Goal: Task Accomplishment & Management: Manage account settings

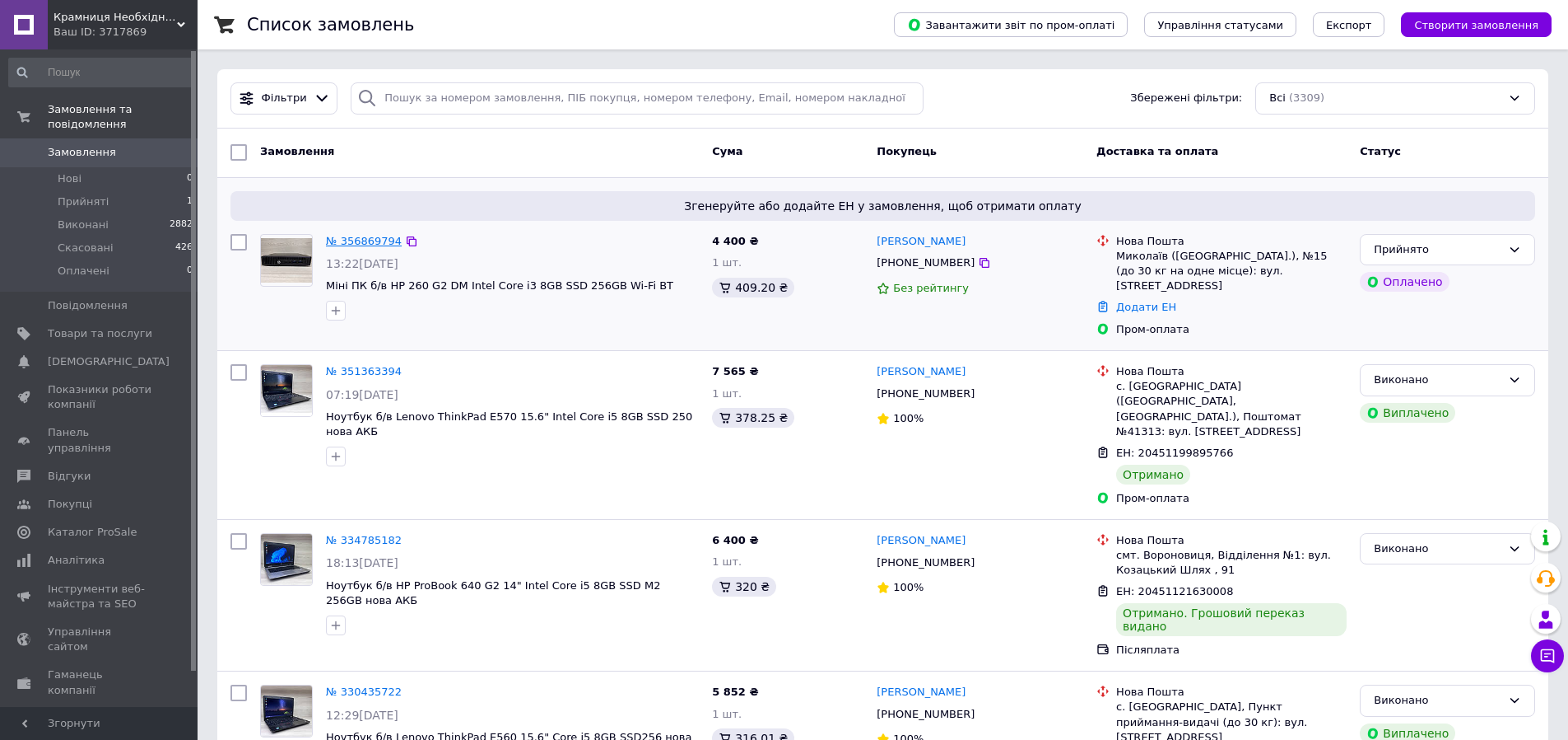
click at [362, 240] on link "№ 356869794" at bounding box center [364, 241] width 76 height 13
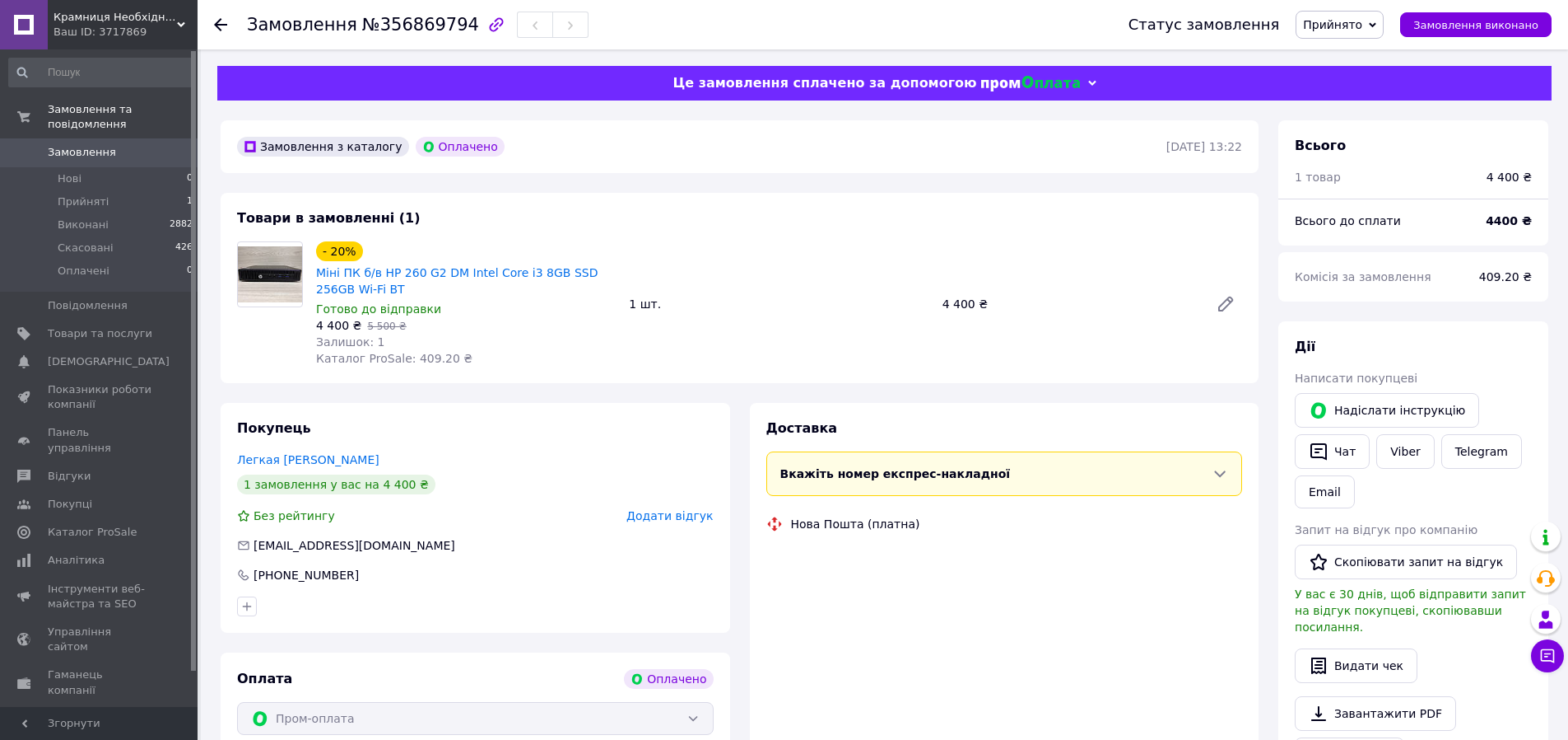
scroll to position [82, 0]
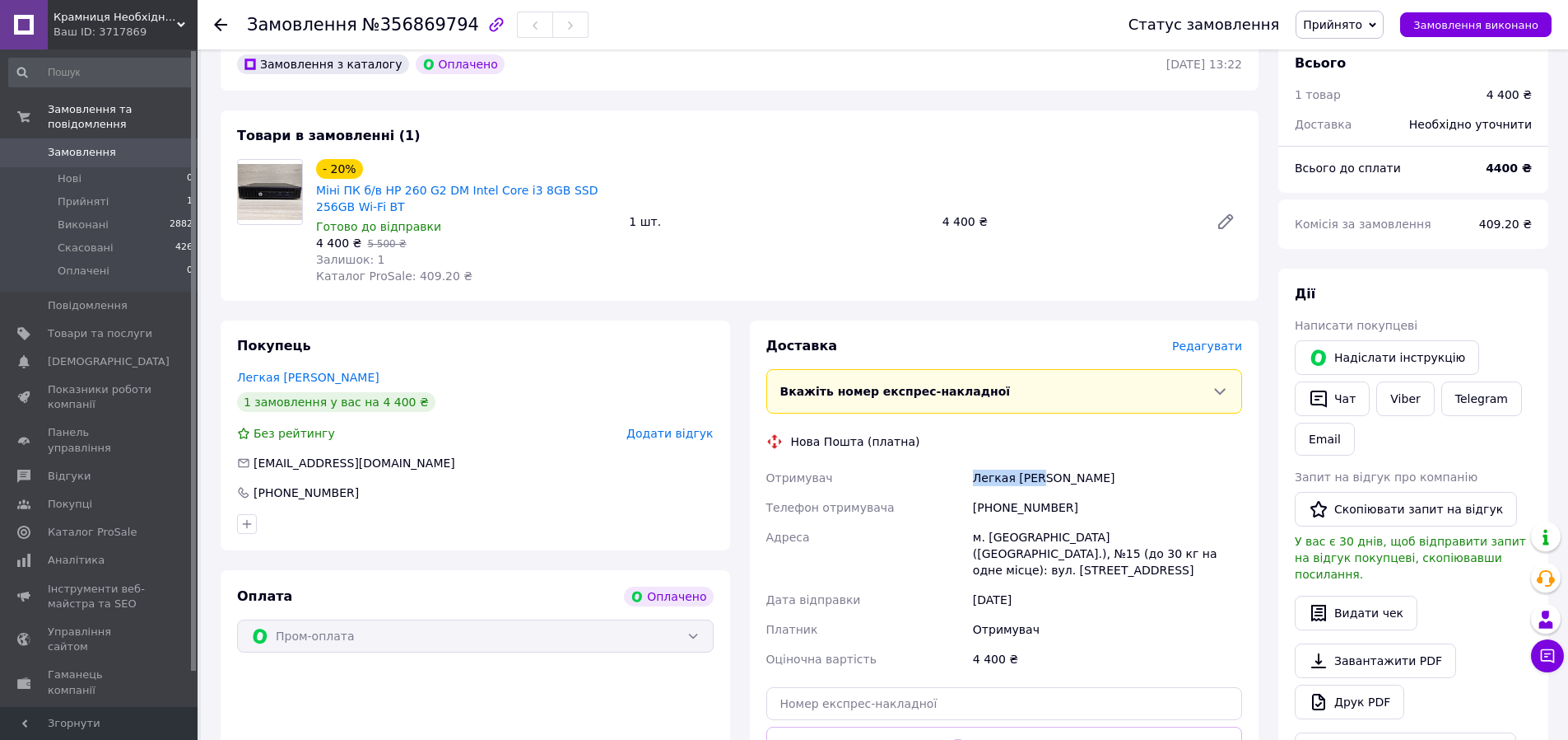
drag, startPoint x: 972, startPoint y: 481, endPoint x: 1049, endPoint y: 479, distance: 77.0
click at [1049, 479] on div "Легкая [PERSON_NAME]" at bounding box center [1107, 478] width 276 height 30
copy div "Легкая [PERSON_NAME]"
drag, startPoint x: 973, startPoint y: 508, endPoint x: 1070, endPoint y: 506, distance: 97.0
click at [1070, 506] on div "[PHONE_NUMBER]" at bounding box center [1107, 507] width 276 height 30
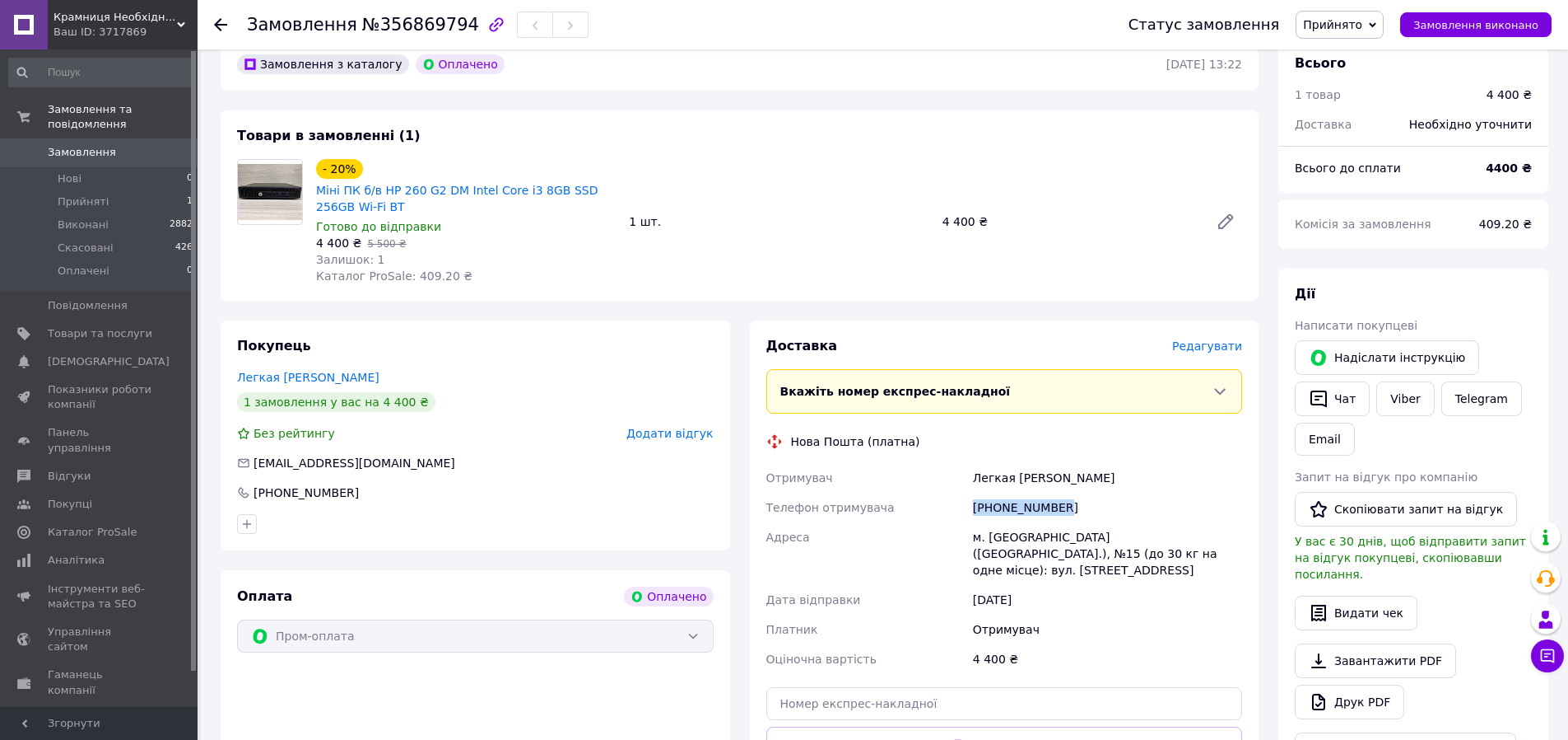
copy div "[PHONE_NUMBER]"
click at [434, 30] on span "№356869794" at bounding box center [420, 25] width 117 height 20
copy span "356869794"
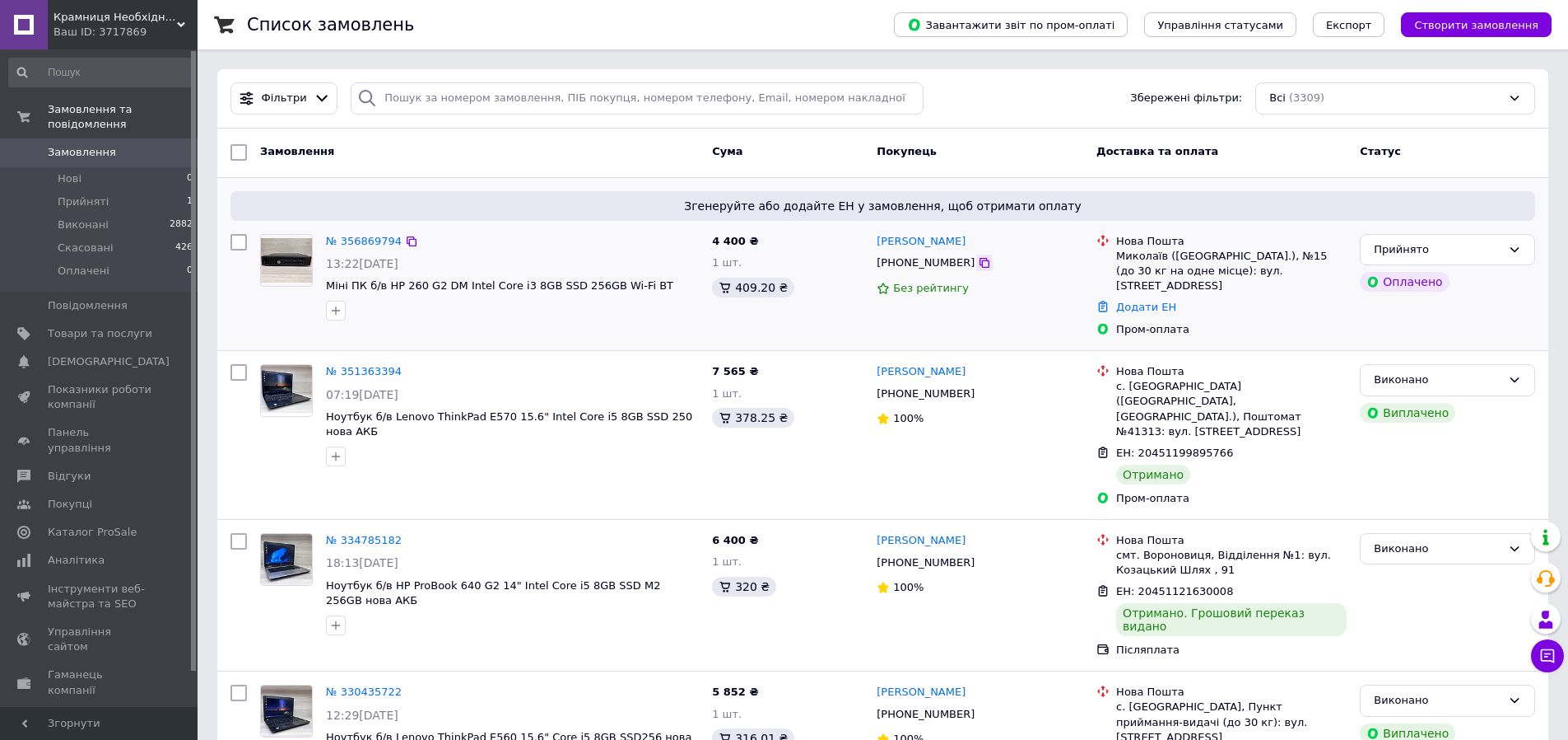
click at [980, 263] on icon at bounding box center [985, 262] width 10 height 10
click at [386, 237] on link "№ 356869794" at bounding box center [364, 241] width 76 height 13
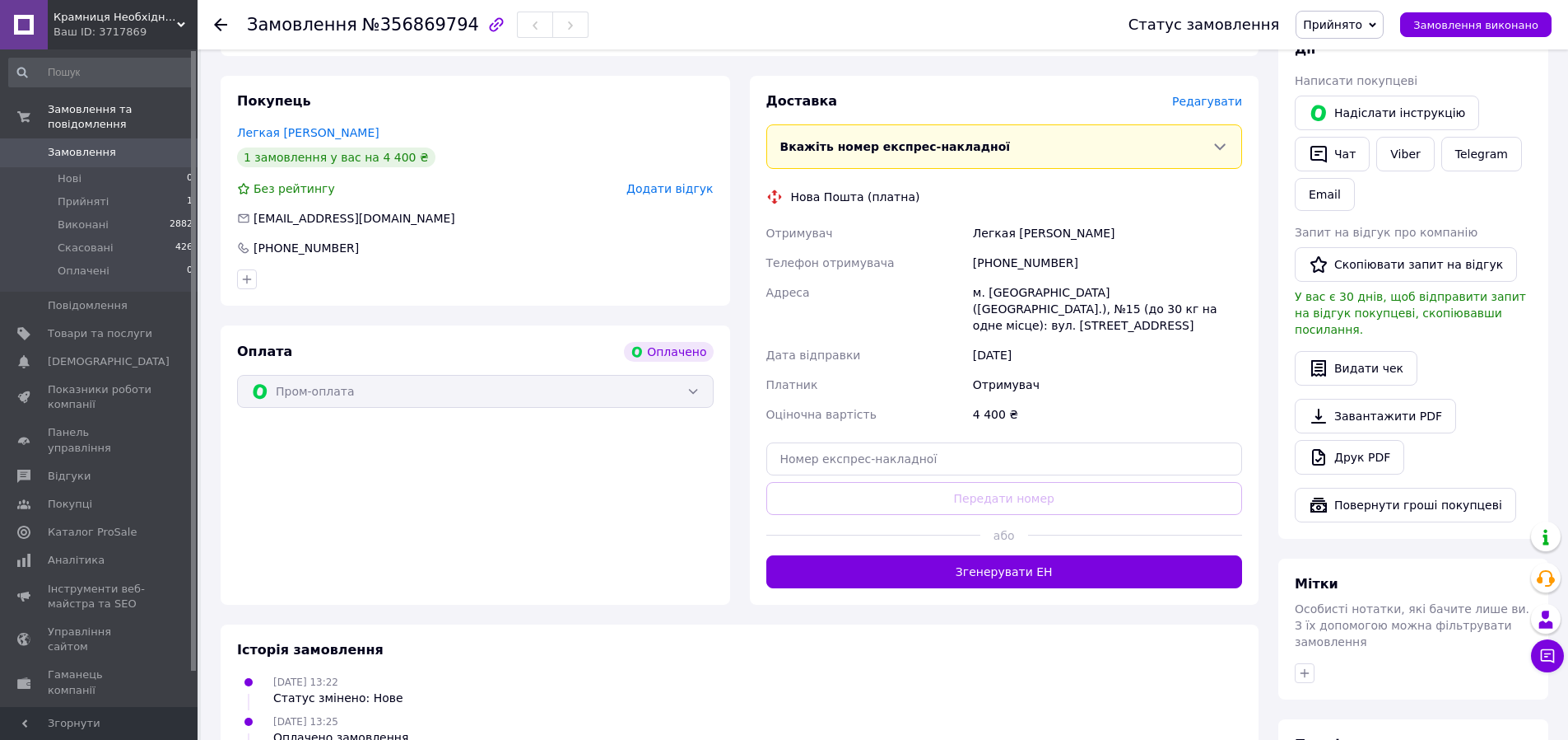
scroll to position [330, 0]
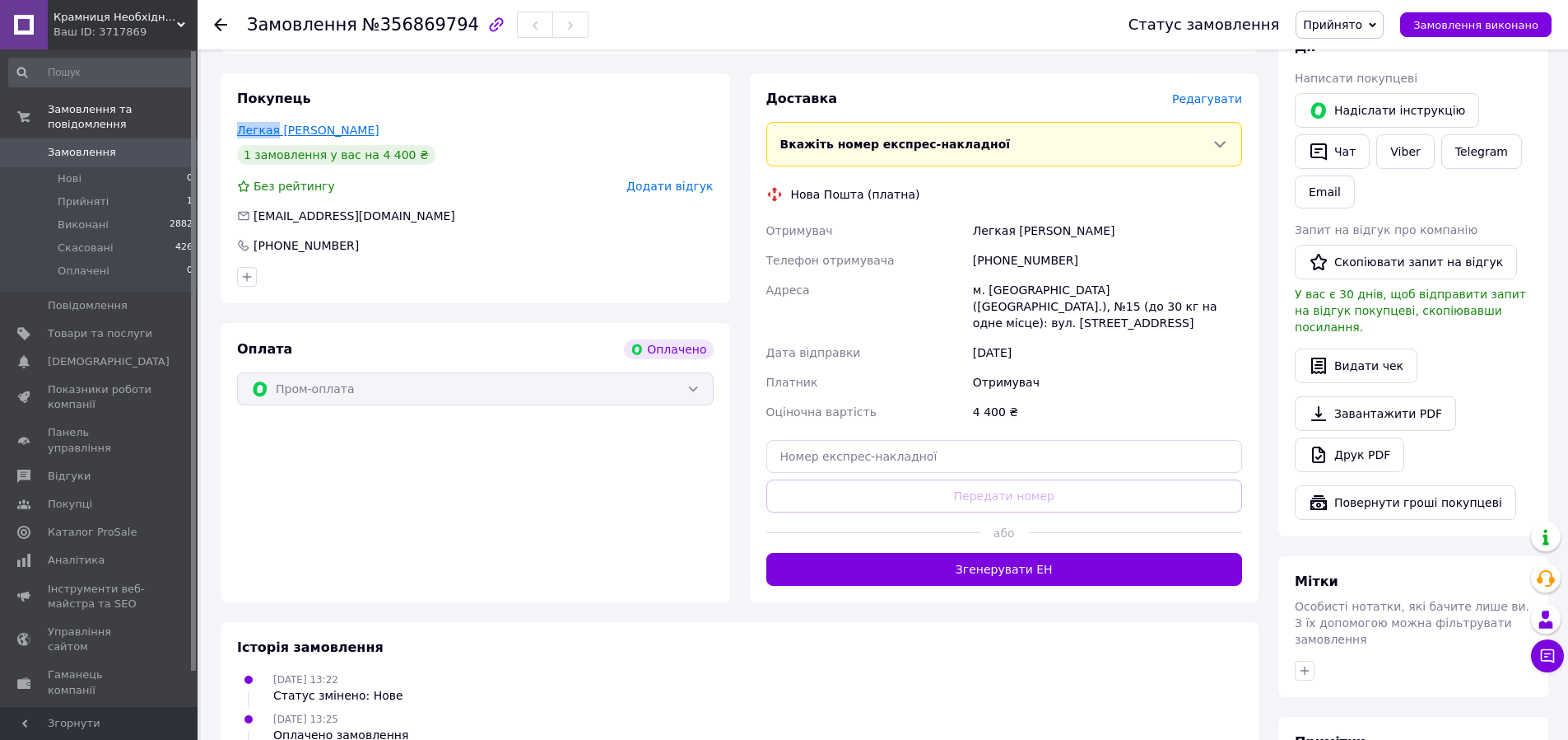
drag, startPoint x: 225, startPoint y: 127, endPoint x: 272, endPoint y: 132, distance: 47.3
click at [272, 132] on div "Покупець Легкая [PERSON_NAME] 1 замовлення у вас на 4 400 ₴ Без рейтингу Додати…" at bounding box center [475, 187] width 510 height 230
copy link "Легкая"
drag, startPoint x: 330, startPoint y: 126, endPoint x: 277, endPoint y: 132, distance: 53.3
click at [277, 132] on div "Легкая [PERSON_NAME]" at bounding box center [474, 130] width 476 height 17
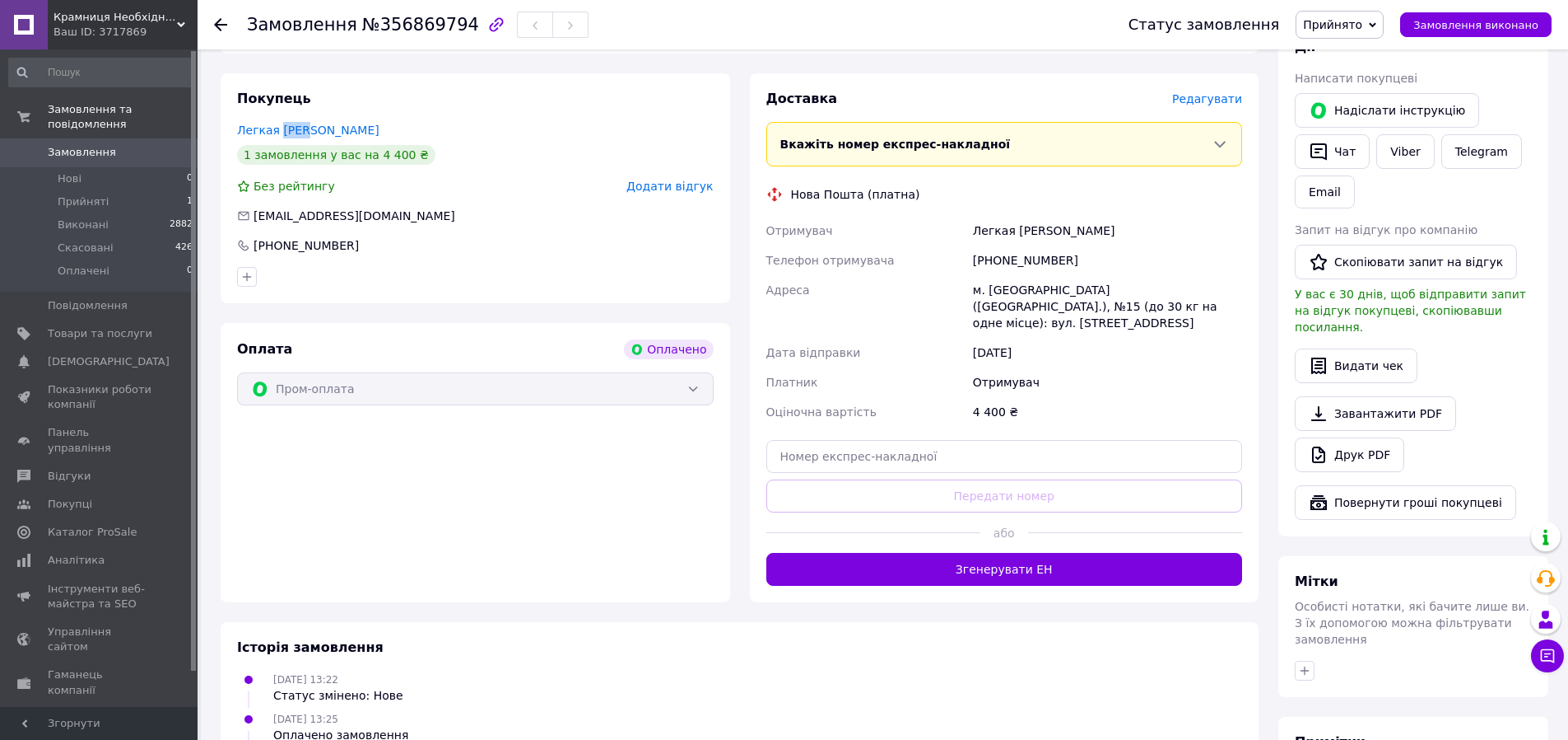
copy link "[PERSON_NAME]"
click at [1015, 286] on div "м. [GEOGRAPHIC_DATA] ([GEOGRAPHIC_DATA].), №15 (до 30 кг на одне місце): вул. […" at bounding box center [1107, 306] width 276 height 62
copy div "[GEOGRAPHIC_DATA]"
click at [966, 440] on input "text" at bounding box center [1004, 456] width 476 height 33
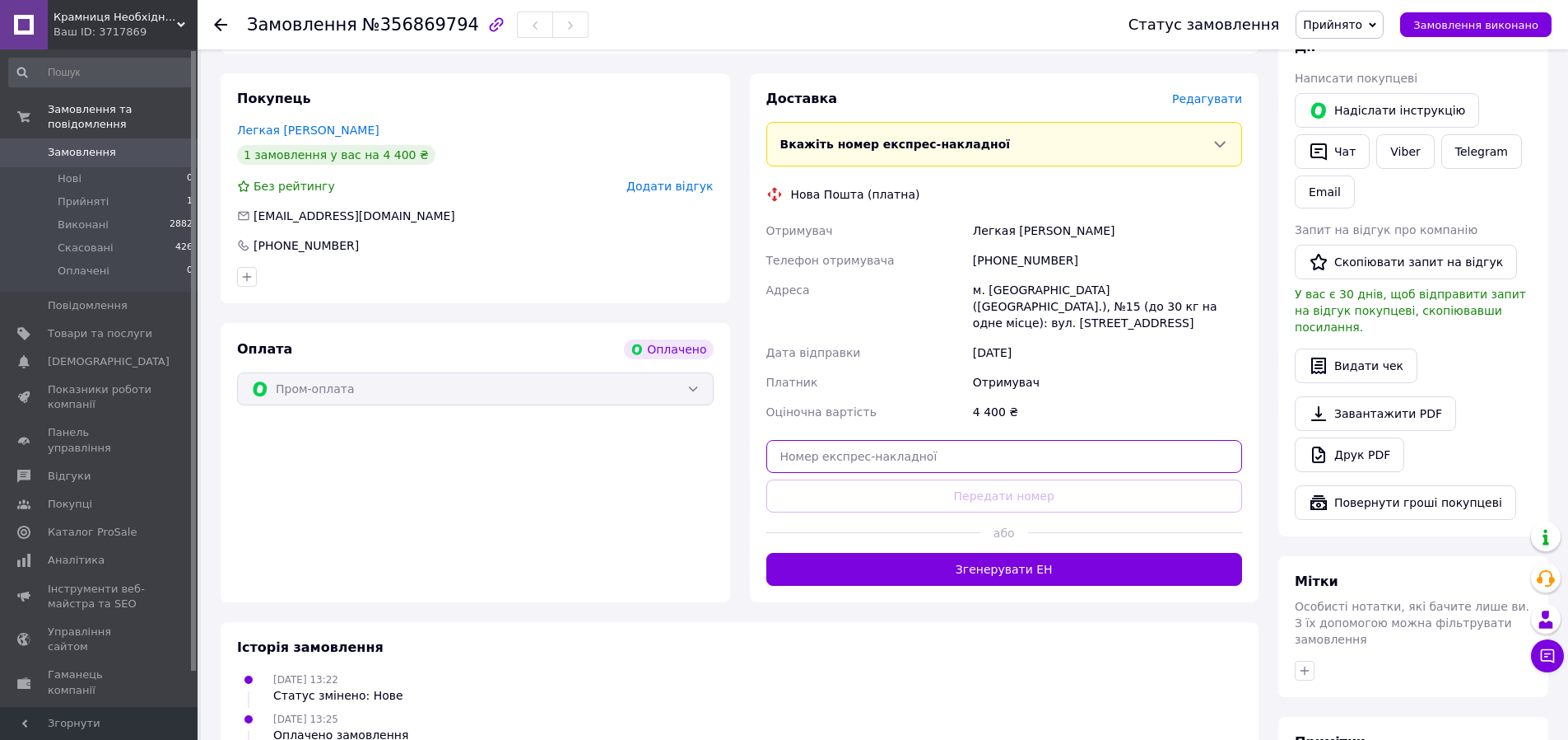
paste input "20451225354520"
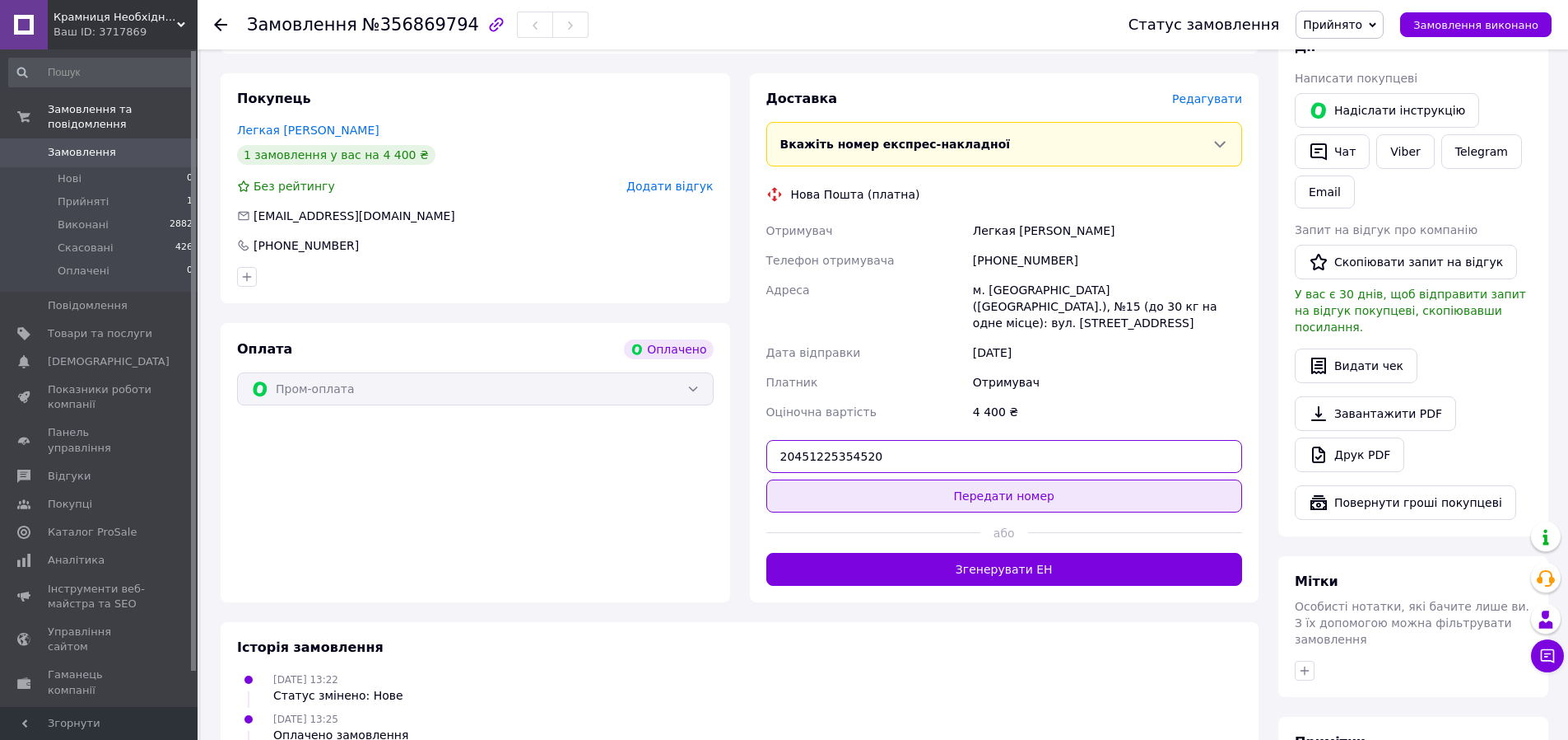
type input "20451225354520"
click at [990, 480] on button "Передати номер" at bounding box center [1004, 495] width 476 height 33
